Goal: Find specific page/section: Find specific page/section

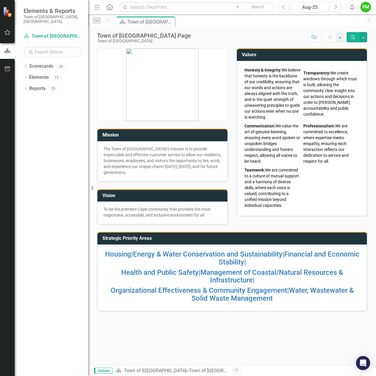
click at [83, 141] on div "Dropdown Scorecards 20 Dropdown Town of Falmouth Finance Fire Rescue Human Reso…" at bounding box center [51, 218] width 73 height 314
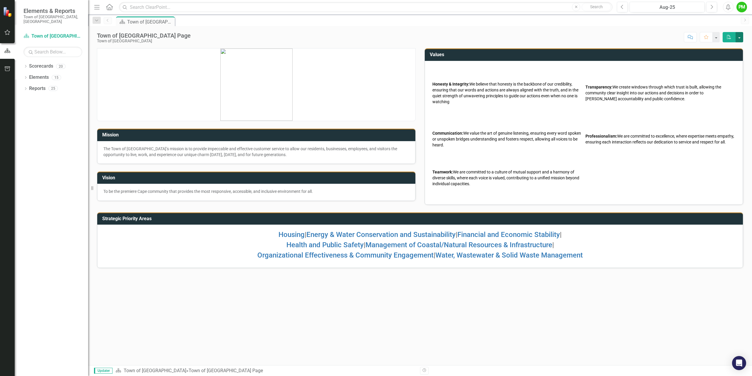
click at [742, 37] on button "button" at bounding box center [740, 37] width 8 height 10
click at [108, 7] on icon "Home" at bounding box center [109, 7] width 8 height 6
click at [97, 8] on icon "Menu" at bounding box center [97, 7] width 8 height 6
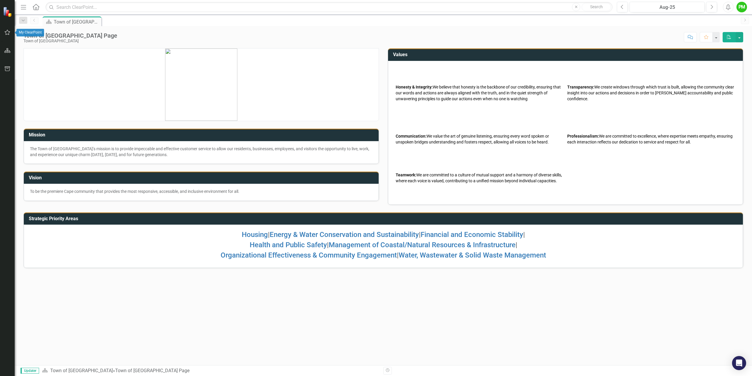
click at [6, 32] on icon "button" at bounding box center [7, 32] width 6 height 5
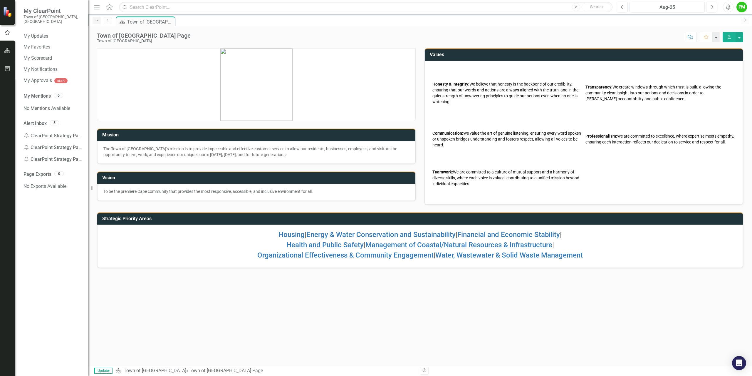
click at [98, 22] on icon "Dropdown" at bounding box center [96, 21] width 5 height 4
click at [98, 8] on icon "Menu" at bounding box center [97, 7] width 8 height 6
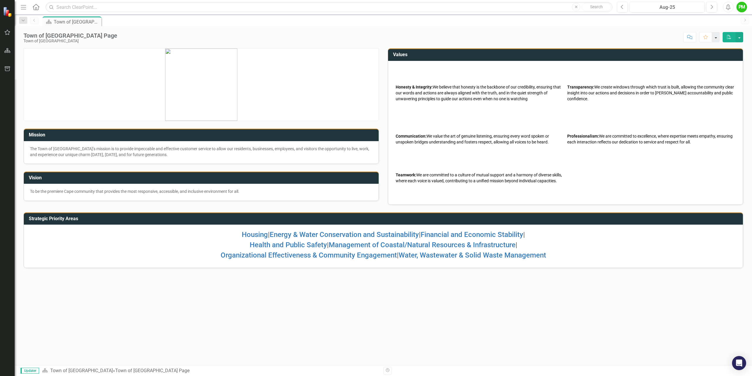
click at [716, 37] on button "button" at bounding box center [716, 37] width 8 height 10
click at [648, 33] on div "Score: N/A Aug-25 Completed Comment Favorite PDF" at bounding box center [431, 37] width 623 height 10
click at [7, 49] on icon "button" at bounding box center [7, 50] width 6 height 5
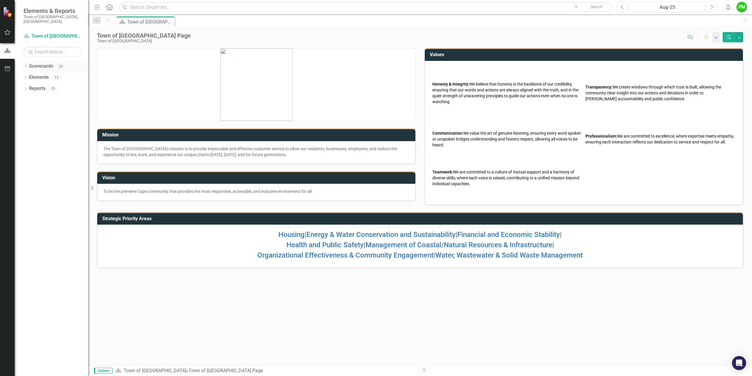
click at [46, 63] on link "Scorecards" at bounding box center [41, 66] width 24 height 7
click at [6, 32] on icon "button" at bounding box center [7, 32] width 6 height 5
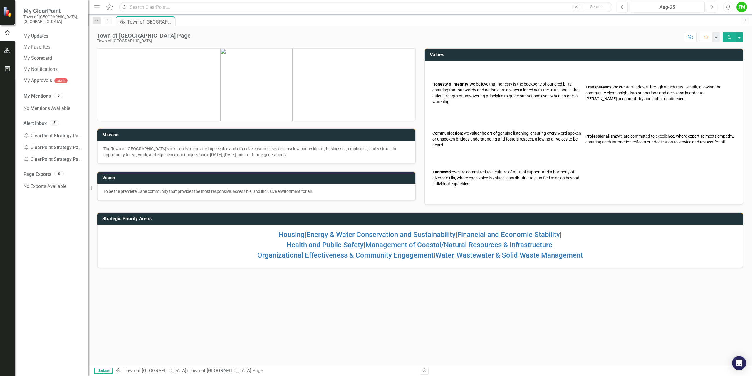
drag, startPoint x: 89, startPoint y: 122, endPoint x: 86, endPoint y: 127, distance: 6.2
click at [86, 127] on div "My ClearPoint Town of [GEOGRAPHIC_DATA], [GEOGRAPHIC_DATA] My Updates My Favori…" at bounding box center [44, 188] width 88 height 376
click at [6, 13] on img at bounding box center [8, 12] width 10 height 10
click at [7, 11] on img at bounding box center [8, 12] width 10 height 10
click at [8, 49] on icon "button" at bounding box center [7, 50] width 6 height 5
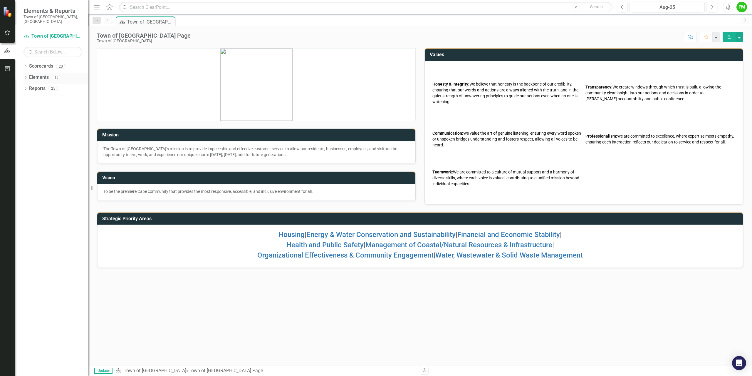
click at [43, 74] on link "Elements" at bounding box center [39, 77] width 20 height 7
click at [25, 65] on icon "Dropdown" at bounding box center [26, 66] width 4 height 3
click at [43, 74] on link "Town of [GEOGRAPHIC_DATA]" at bounding box center [60, 77] width 56 height 7
click at [157, 22] on div "Town of [GEOGRAPHIC_DATA] Page" at bounding box center [146, 21] width 39 height 7
click at [120, 78] on p at bounding box center [256, 84] width 318 height 72
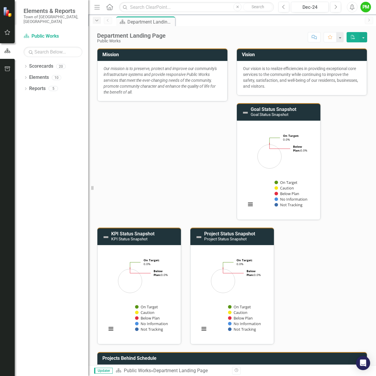
click at [95, 20] on icon "Dropdown" at bounding box center [96, 21] width 5 height 4
click at [108, 34] on input "text" at bounding box center [140, 34] width 89 height 10
type input "public works"
click at [216, 34] on div "Score: N/A Dec-24 Completed Comment Favorite PDF" at bounding box center [267, 37] width 198 height 10
click at [97, 20] on icon "Dropdown" at bounding box center [96, 21] width 5 height 4
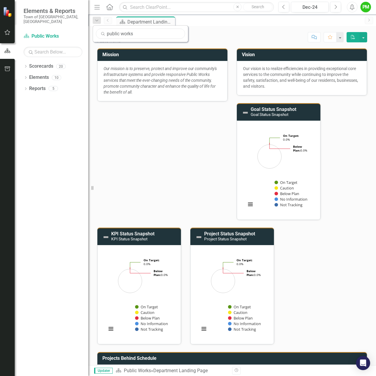
drag, startPoint x: 126, startPoint y: 35, endPoint x: 81, endPoint y: 36, distance: 45.6
click at [81, 36] on div "Elements & Reports Town of Falmouth, MA Scorecard Public Works Search Dropdown …" at bounding box center [188, 188] width 376 height 376
click at [94, 15] on div "Dropdown Search public works Previous Scorecard Department Landing Page Pin Next" at bounding box center [231, 20] width 287 height 12
click at [99, 19] on icon "Dropdown" at bounding box center [96, 21] width 5 height 4
drag, startPoint x: 119, startPoint y: 36, endPoint x: 102, endPoint y: 38, distance: 17.2
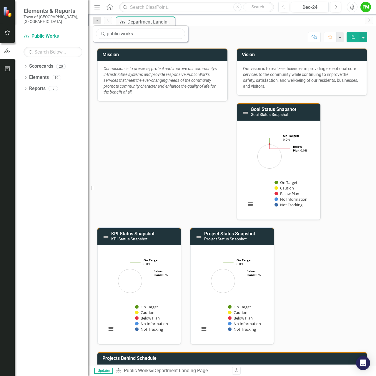
click at [102, 38] on input "public works" at bounding box center [140, 34] width 89 height 10
click at [109, 49] on div "Department Landing Page" at bounding box center [139, 47] width 68 height 7
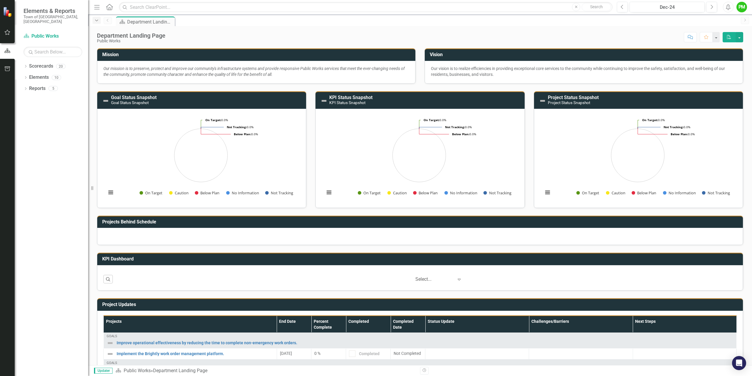
click at [96, 21] on icon "Dropdown" at bounding box center [96, 21] width 5 height 4
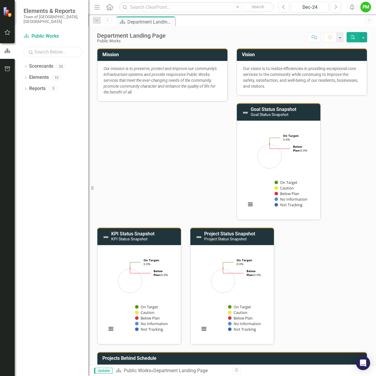
click at [42, 50] on input "text" at bounding box center [53, 52] width 59 height 10
click at [39, 33] on link "Scorecard Public Works" at bounding box center [53, 36] width 59 height 7
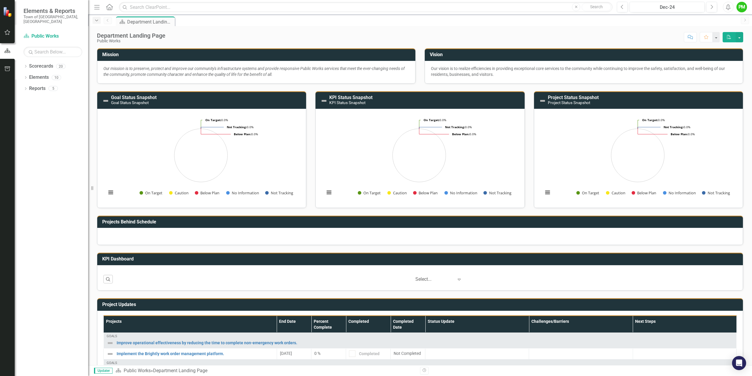
click at [97, 21] on icon "Dropdown" at bounding box center [96, 21] width 5 height 4
click at [149, 48] on div "Department Landing Page" at bounding box center [139, 47] width 68 height 7
drag, startPoint x: 204, startPoint y: 30, endPoint x: 197, endPoint y: 43, distance: 14.6
click at [204, 31] on div "Department Landing Page Public Works Score: N/A Dec-24 Completed Comment Favori…" at bounding box center [420, 35] width 664 height 18
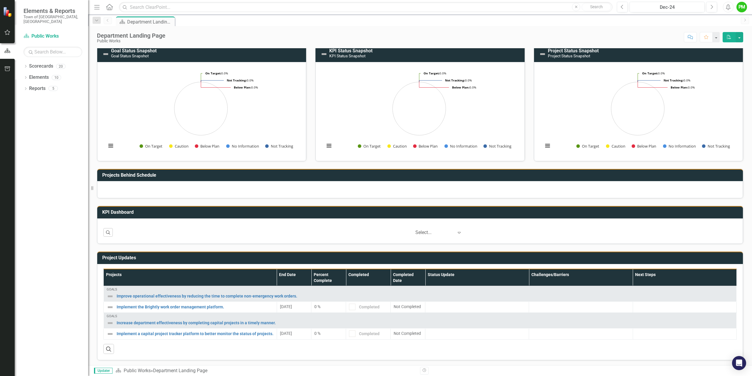
scroll to position [48, 0]
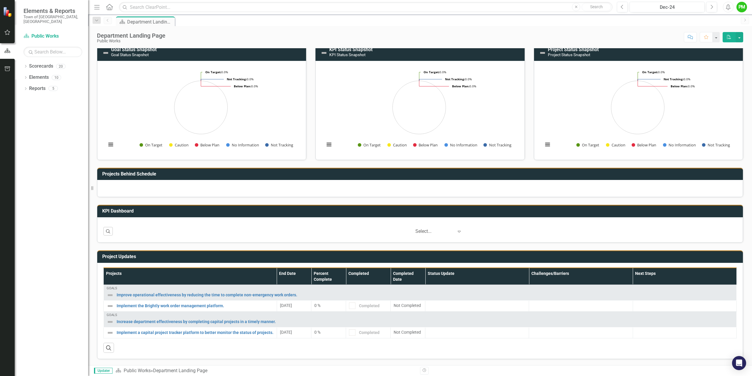
click at [42, 120] on div "Dropdown Scorecards 20 Dropdown Town of Falmouth Finance Fire Rescue Human Reso…" at bounding box center [51, 218] width 73 height 314
click at [9, 33] on icon "button" at bounding box center [7, 32] width 6 height 5
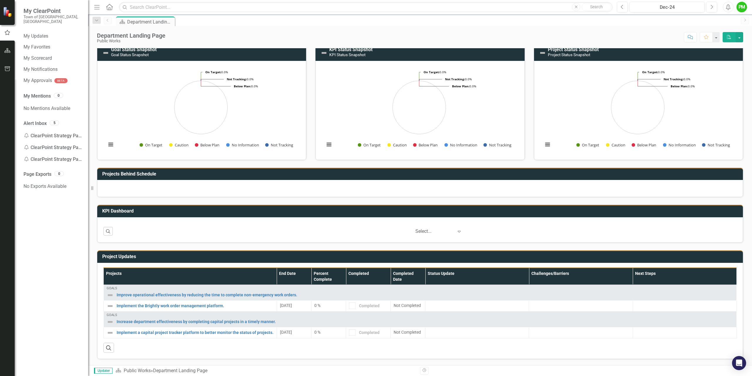
click at [286, 34] on div "Score: N/A Dec-24 Completed Comment Favorite PDF" at bounding box center [455, 37] width 575 height 10
click at [456, 231] on icon "Expand" at bounding box center [459, 231] width 6 height 5
drag, startPoint x: 298, startPoint y: 232, endPoint x: 106, endPoint y: 234, distance: 191.9
click at [296, 232] on div "‹ Previous 1 (current) › Next 5 results available. Use Up and Down to choose op…" at bounding box center [426, 231] width 621 height 10
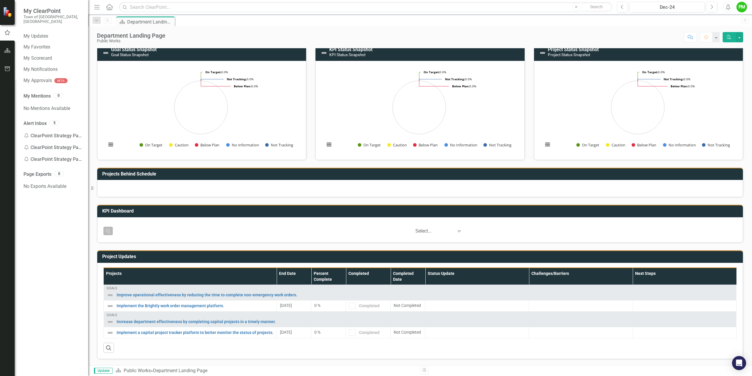
click at [108, 231] on icon "Search" at bounding box center [107, 231] width 5 height 4
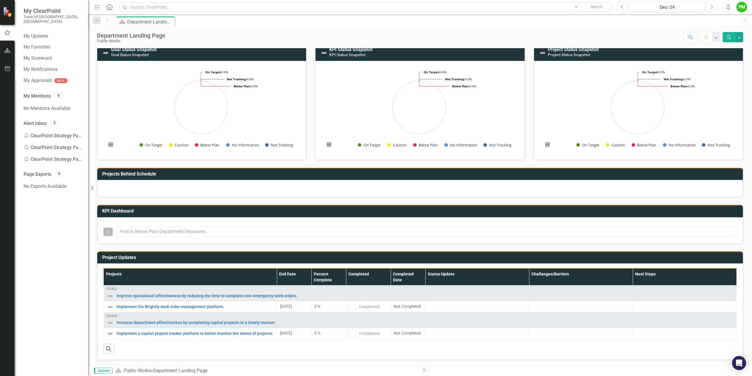
scroll to position [0, 0]
click at [41, 55] on link "My Scorecard" at bounding box center [53, 58] width 59 height 7
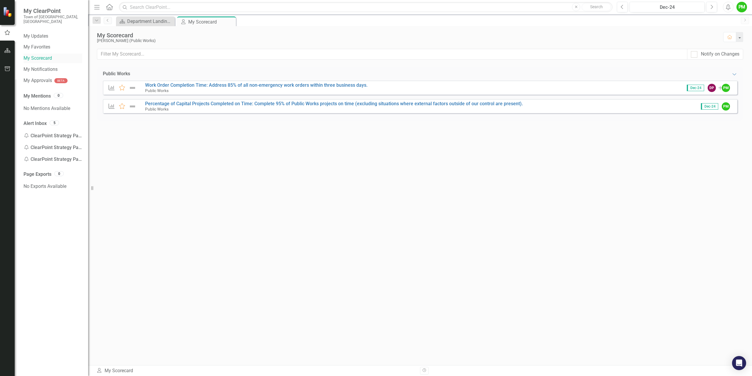
click at [38, 55] on link "My Scorecard" at bounding box center [53, 58] width 59 height 7
click at [97, 21] on icon "Dropdown" at bounding box center [96, 21] width 5 height 4
drag, startPoint x: 175, startPoint y: 185, endPoint x: 183, endPoint y: 169, distance: 18.5
click at [177, 180] on div "Public Works Expanded KPI Favorite Work Order Completion Time: Address 85% of a…" at bounding box center [420, 216] width 646 height 298
click at [232, 21] on icon "Close" at bounding box center [230, 21] width 6 height 5
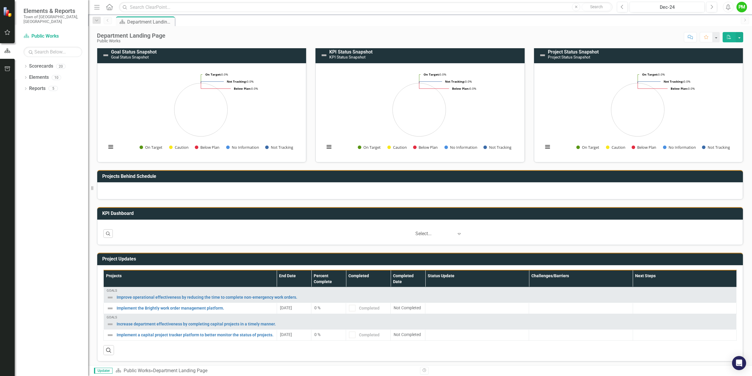
scroll to position [48, 0]
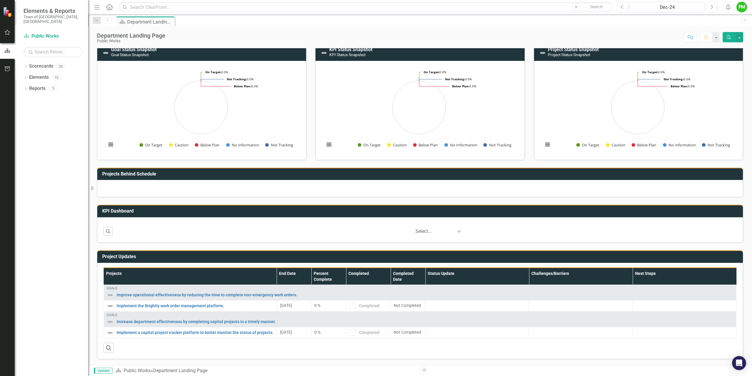
click at [457, 232] on icon "Expand" at bounding box center [459, 231] width 6 height 5
click at [426, 242] on div "8 charts per page" at bounding box center [435, 239] width 43 height 7
